Goal: Information Seeking & Learning: Find specific fact

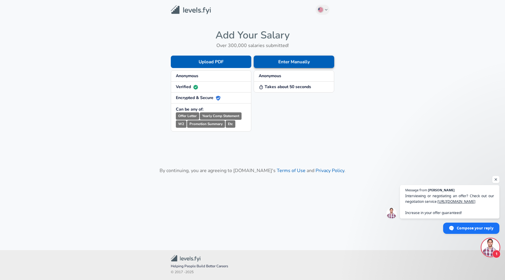
click at [280, 65] on button "Enter Manually" at bounding box center [294, 62] width 80 height 12
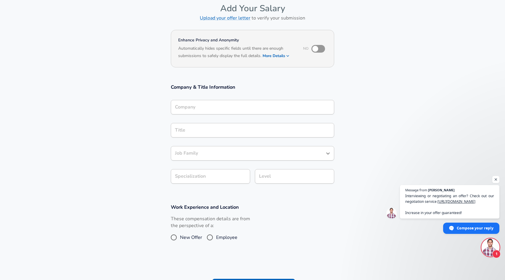
click at [241, 117] on div "Company Company" at bounding box center [252, 106] width 163 height 23
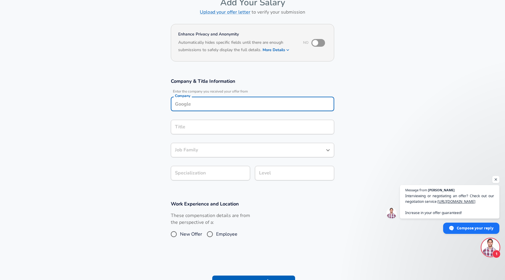
click at [241, 105] on input "Company" at bounding box center [252, 103] width 158 height 9
click at [237, 114] on li "Tinder" at bounding box center [252, 118] width 163 height 9
type input "Tinder"
click at [230, 126] on input "Title" at bounding box center [252, 126] width 158 height 9
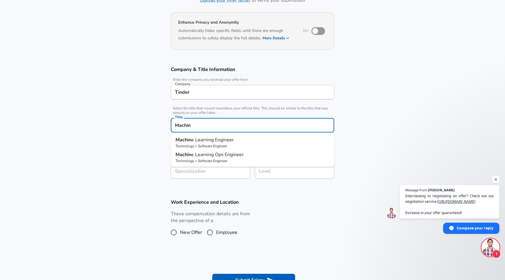
click at [229, 137] on span "e Learning Engineer" at bounding box center [212, 140] width 43 height 7
type input "Machine Learning Engineer"
type input "ML / AI"
type input "Software Engineer"
type input "Machine Learning Engineer"
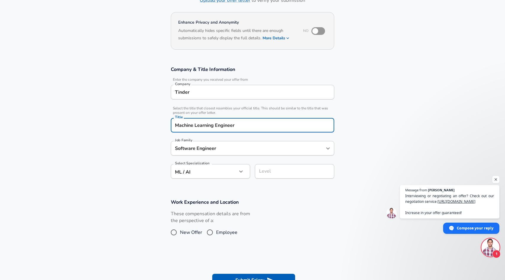
click at [277, 173] on input "Level" at bounding box center [294, 171] width 74 height 9
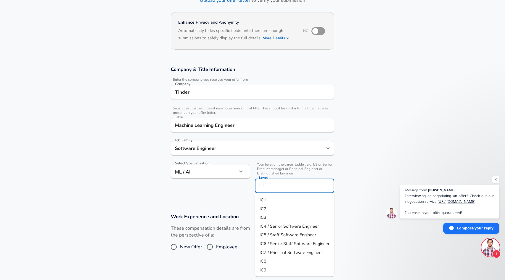
scroll to position [58, 0]
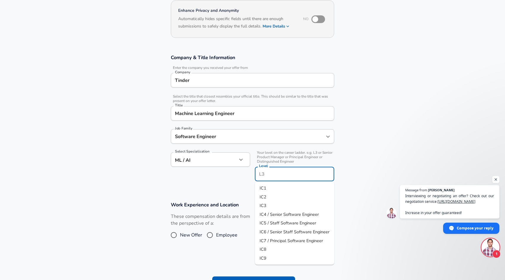
click at [156, 197] on form "Enhance Privacy and Anonymity No Automatically hides specific fields until ther…" at bounding box center [252, 149] width 505 height 300
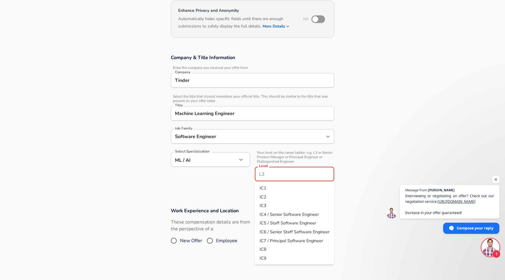
click at [312, 177] on input "Level" at bounding box center [294, 174] width 74 height 9
click at [272, 212] on span "IC4 / Senior Software Engineer" at bounding box center [288, 214] width 59 height 6
type input "IC4 / Senior Software Engineer"
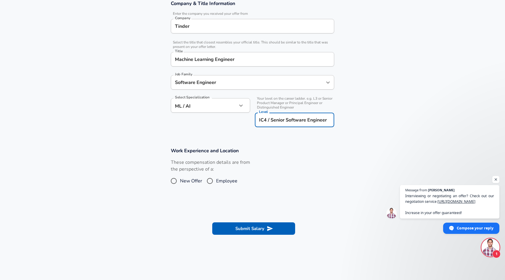
scroll to position [113, 0]
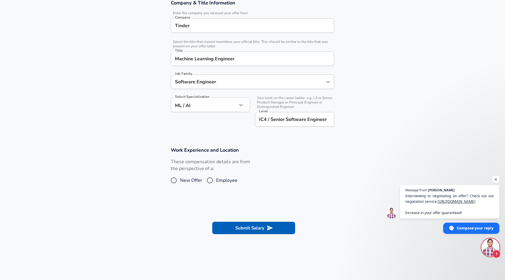
click at [232, 181] on span "Employee" at bounding box center [226, 180] width 21 height 7
click at [216, 181] on input "Employee" at bounding box center [210, 180] width 12 height 9
radio input "true"
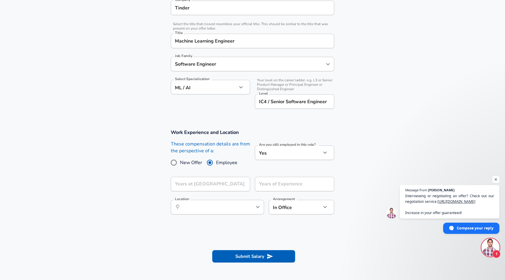
scroll to position [136, 0]
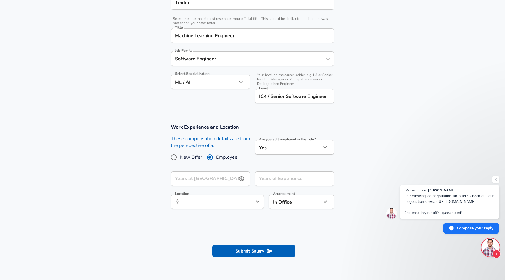
click at [218, 175] on input "Years at [GEOGRAPHIC_DATA]" at bounding box center [204, 179] width 66 height 14
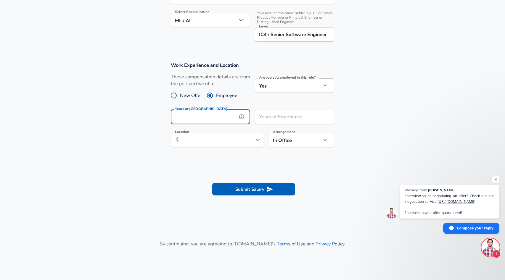
scroll to position [222, 0]
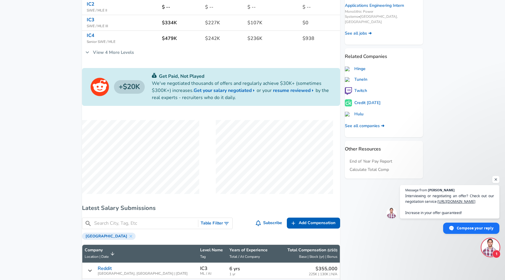
scroll to position [197, 0]
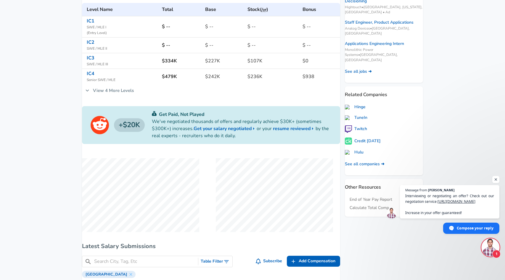
scroll to position [146, 0]
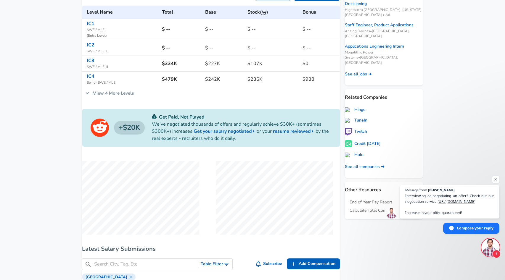
click at [91, 96] on icon at bounding box center [87, 93] width 7 height 7
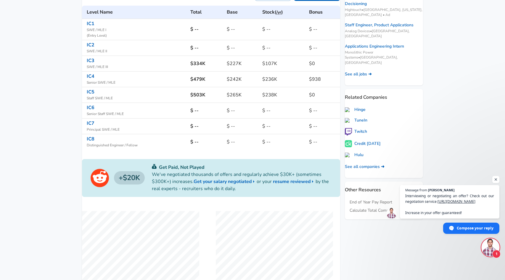
scroll to position [141, 0]
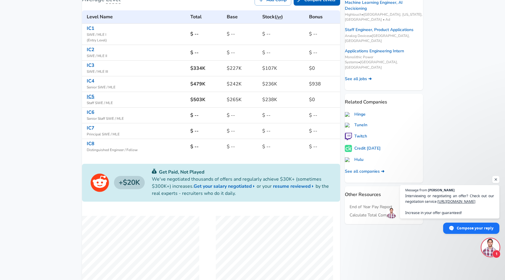
click at [94, 99] on link "IC5" at bounding box center [91, 96] width 8 height 7
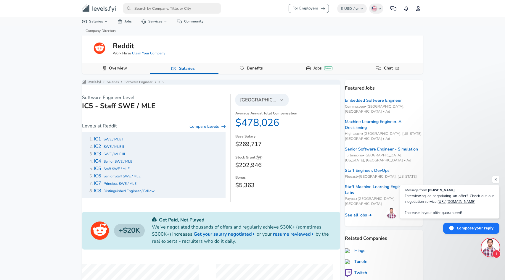
scroll to position [141, 0]
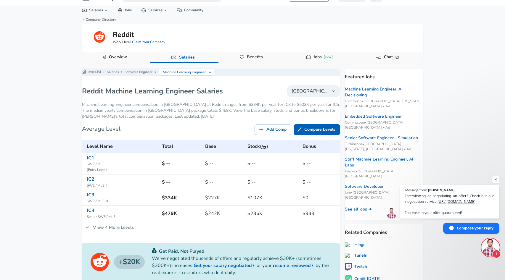
scroll to position [75, 0]
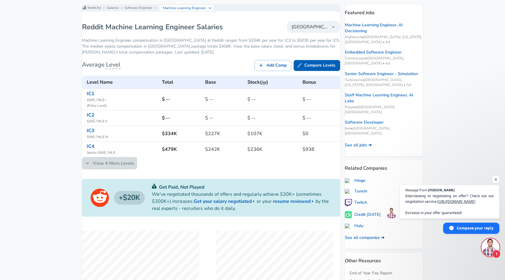
click at [110, 169] on link "View 4 More Levels" at bounding box center [109, 163] width 55 height 12
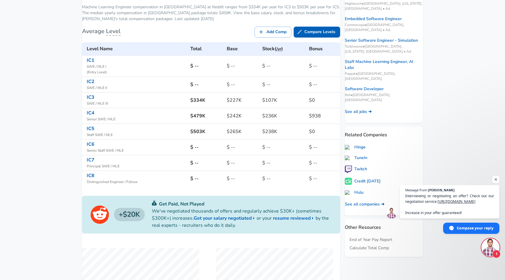
scroll to position [111, 0]
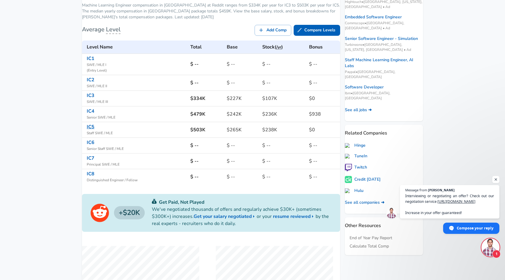
click at [94, 130] on link "IC5" at bounding box center [91, 127] width 8 height 7
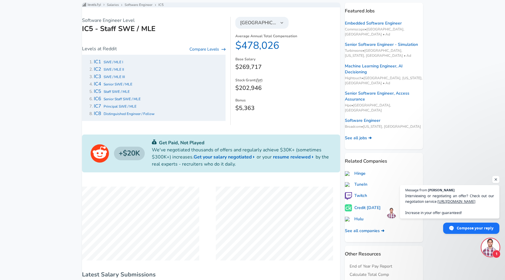
scroll to position [84, 0]
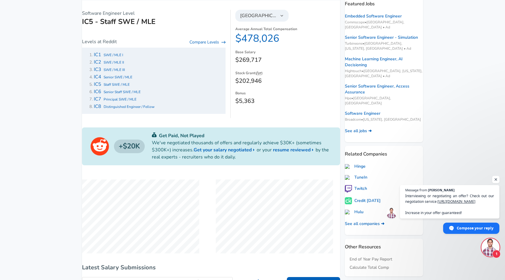
click at [497, 179] on span "Open chat" at bounding box center [495, 179] width 7 height 7
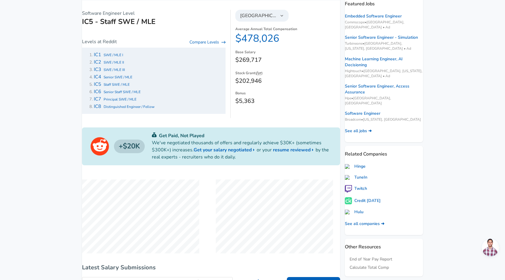
click at [60, 120] on div "For Employers $ USD / yr Change English (US) Change Community Notifications Pro…" at bounding box center [252, 56] width 505 height 280
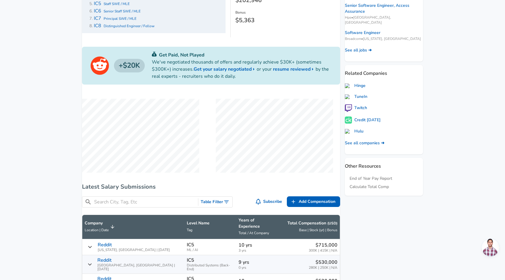
scroll to position [90, 0]
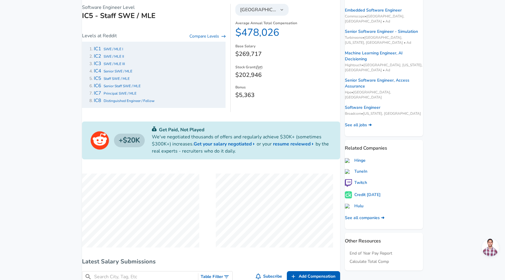
click at [120, 81] on span "Staff SWE / MLE" at bounding box center [117, 78] width 26 height 5
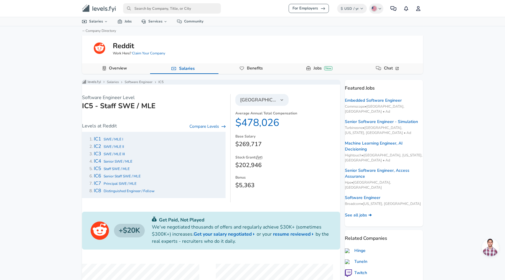
scroll to position [12, 0]
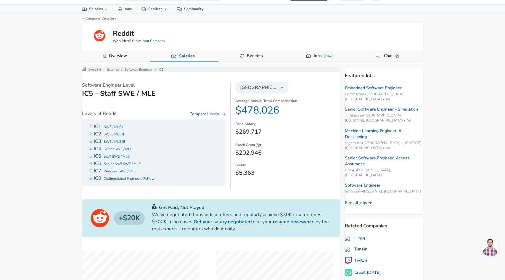
click at [42, 151] on div "For Employers $ USD / yr Change English (US) Change Community Notifications Pro…" at bounding box center [252, 128] width 505 height 280
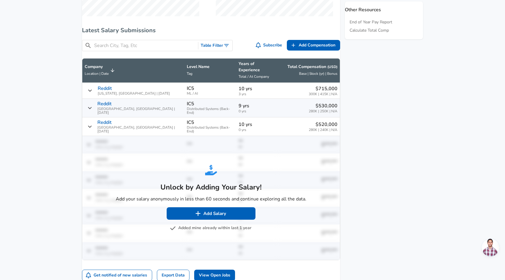
scroll to position [322, 0]
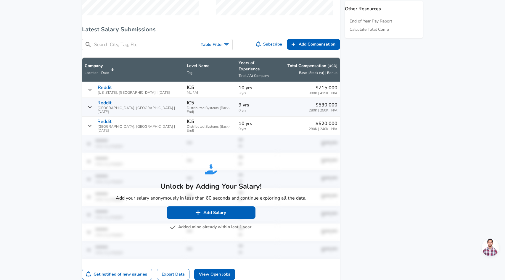
click at [100, 88] on div "Reddit [US_STATE], [GEOGRAPHIC_DATA] | [DATE]" at bounding box center [133, 90] width 97 height 10
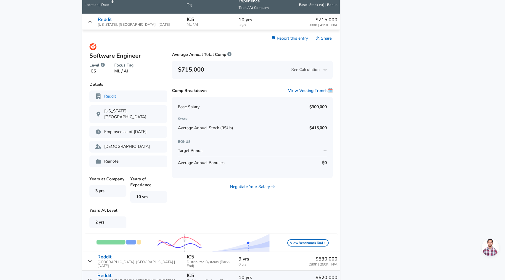
scroll to position [393, 0]
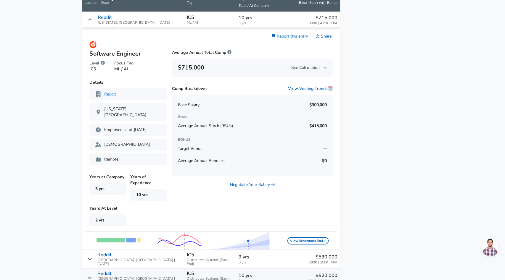
click at [308, 65] on span "See Calculation" at bounding box center [308, 68] width 35 height 6
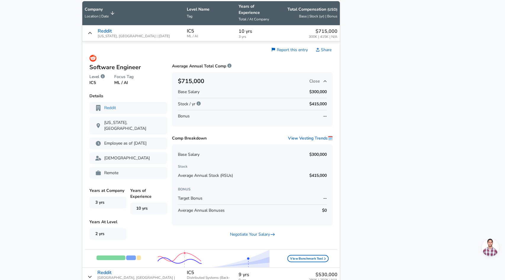
scroll to position [375, 0]
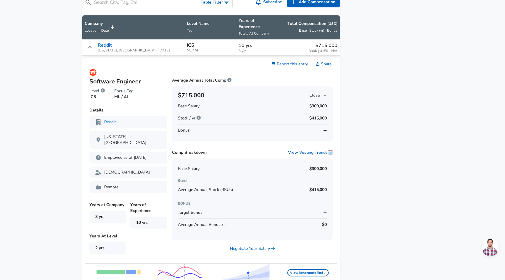
scroll to position [358, 0]
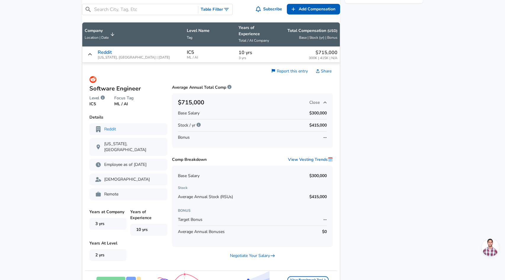
click at [92, 52] on icon "Salary Submissions" at bounding box center [90, 54] width 5 height 5
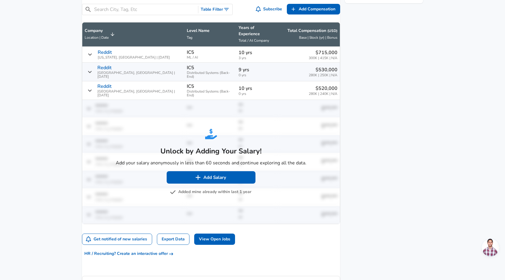
click at [367, 85] on aside "Featured Jobs Embedded Software Engineer Commscope • [GEOGRAPHIC_DATA], [GEOGRA…" at bounding box center [381, 23] width 83 height 602
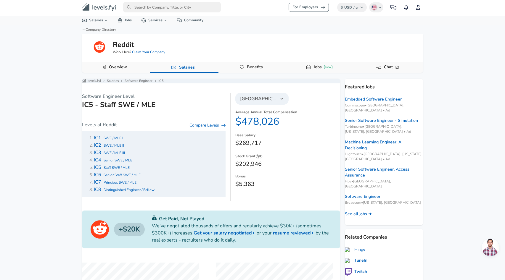
scroll to position [0, 0]
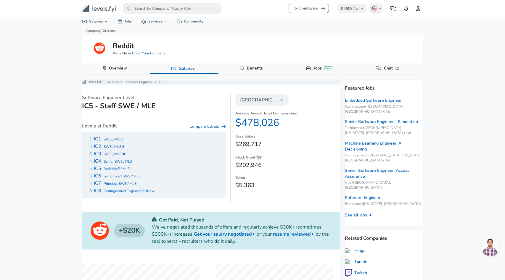
click at [455, 95] on div "For Employers $ USD / yr Change English (US) Change Community Notifications Pro…" at bounding box center [252, 140] width 505 height 280
